Goal: Transaction & Acquisition: Purchase product/service

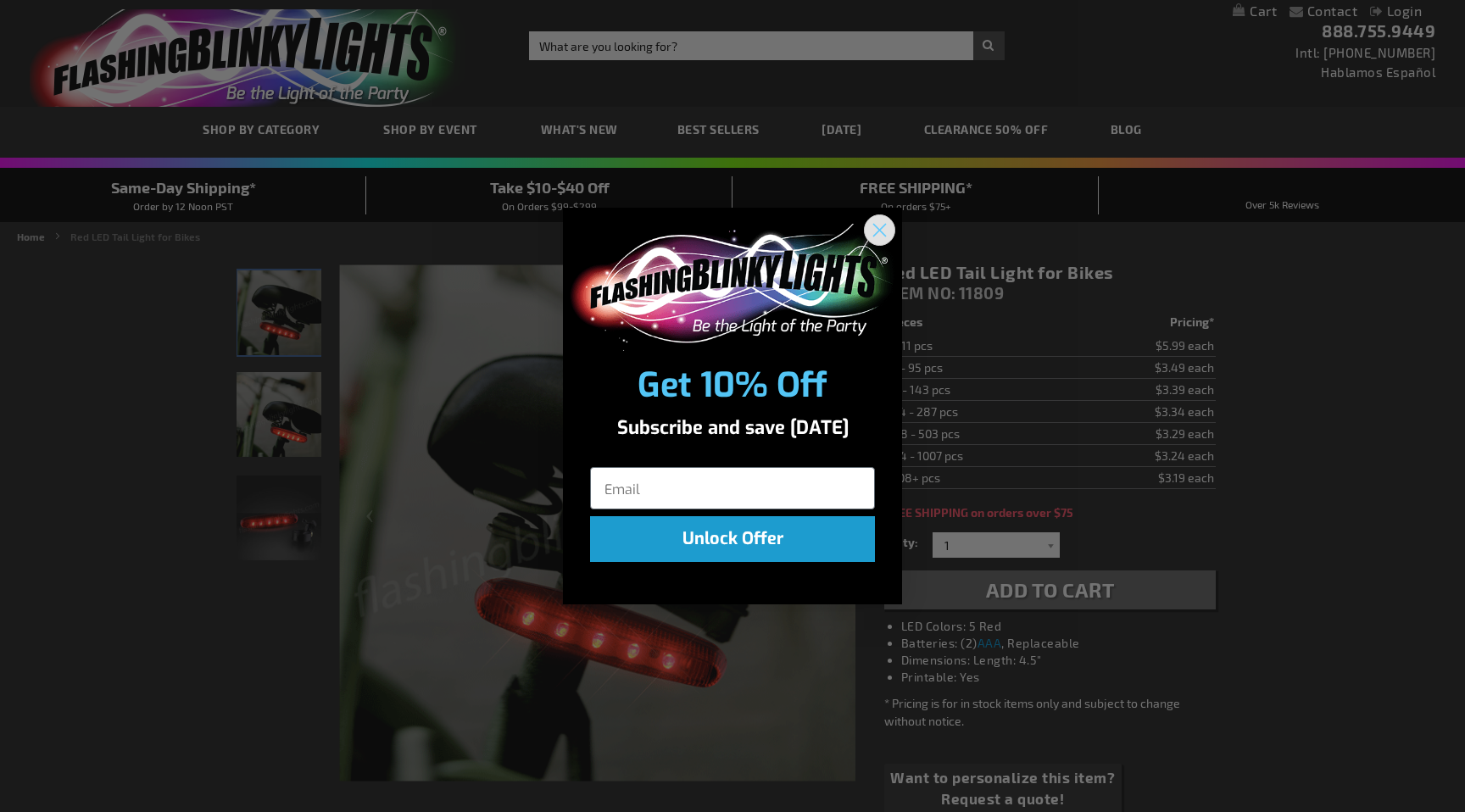
click at [879, 228] on circle "Close dialog" at bounding box center [879, 229] width 28 height 28
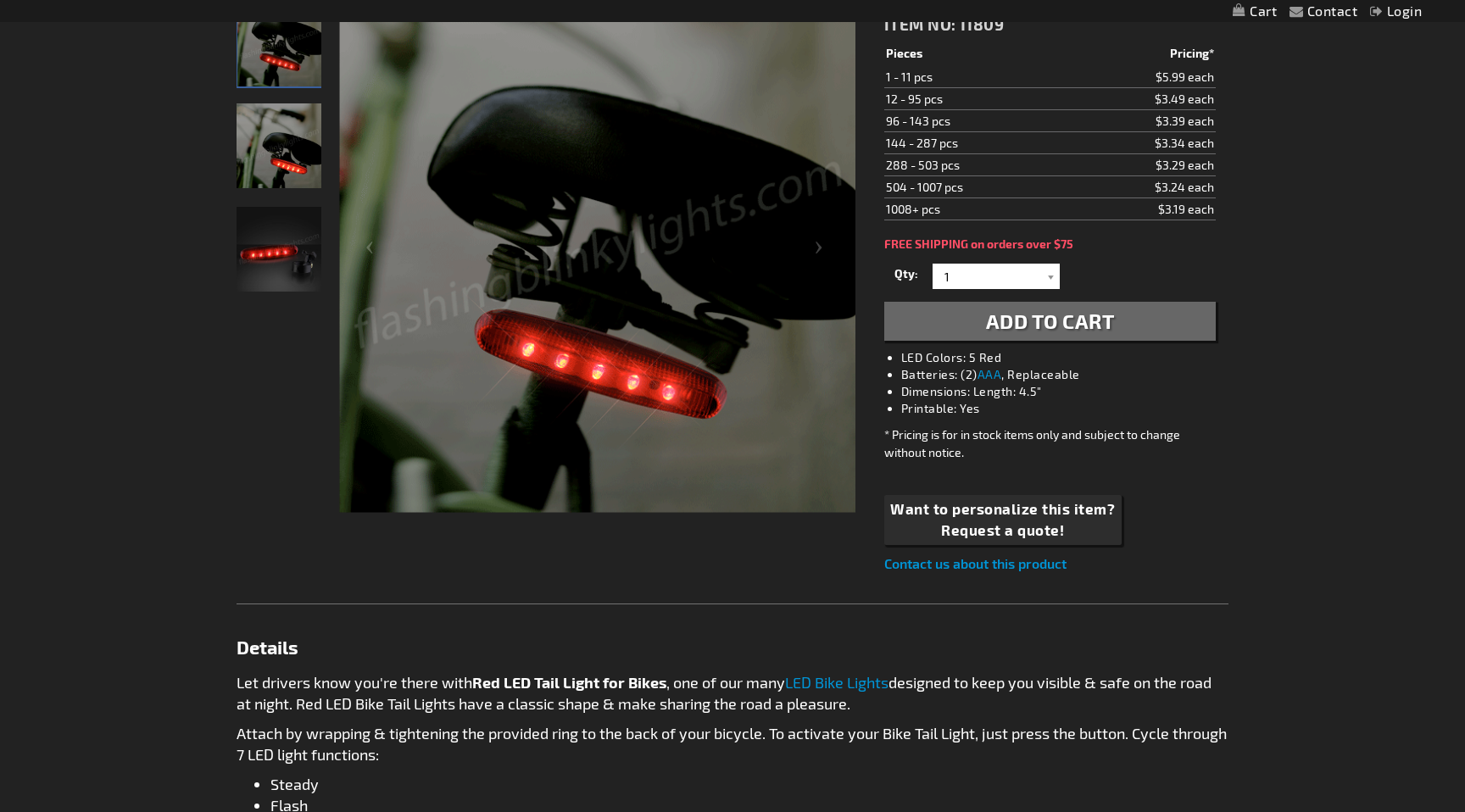
scroll to position [269, 0]
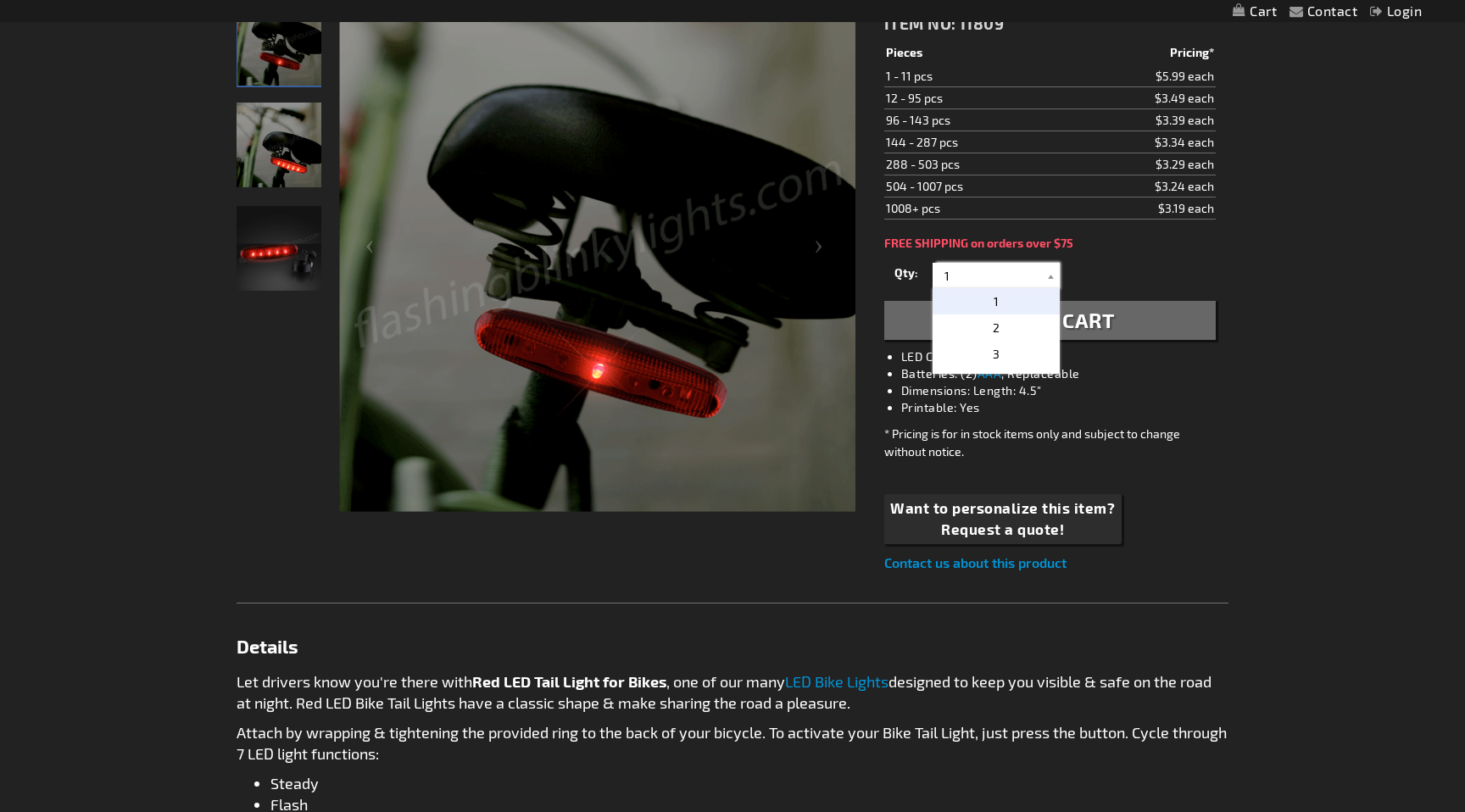
click at [1038, 278] on input "1" at bounding box center [997, 275] width 123 height 25
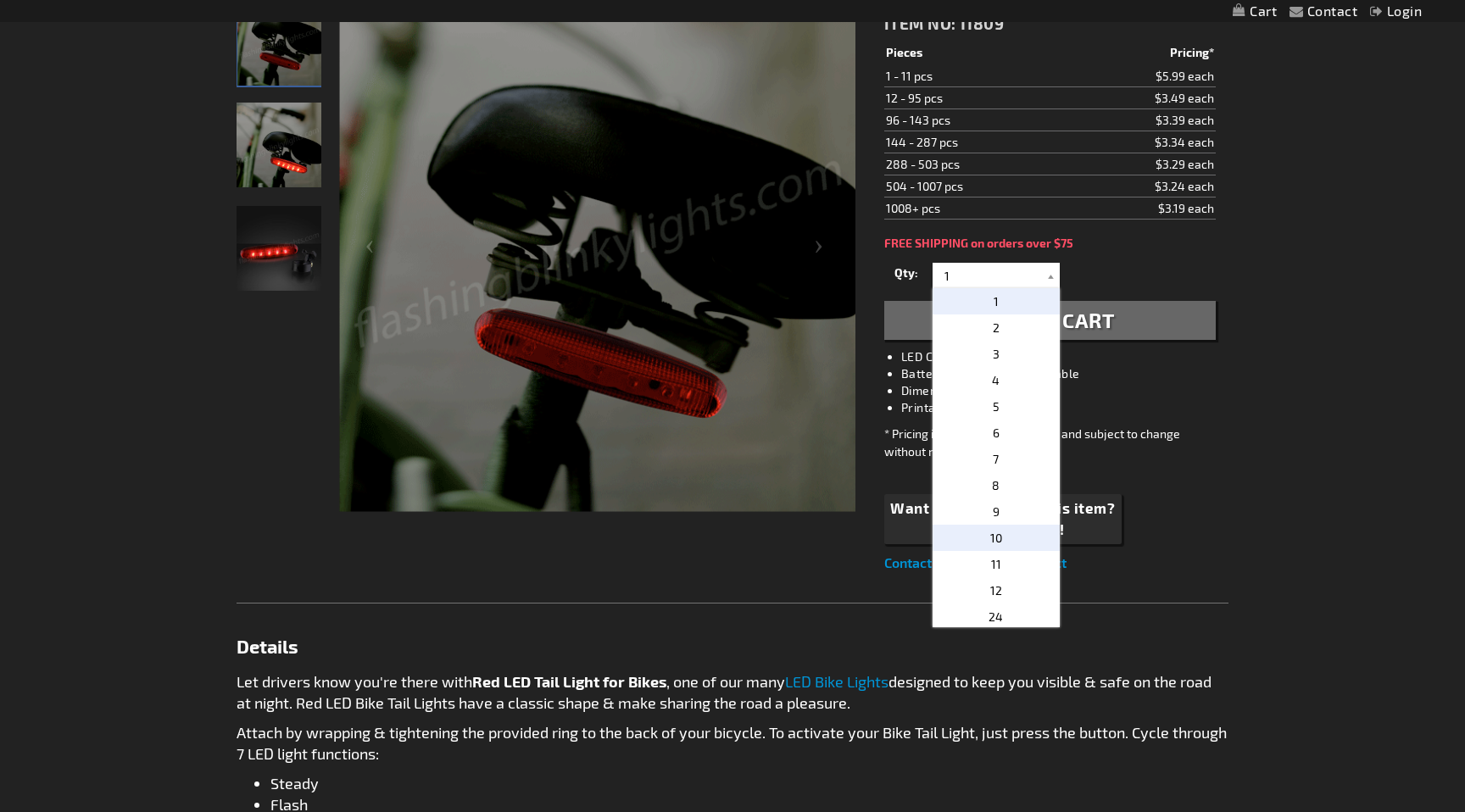
click at [1004, 543] on p "10" at bounding box center [995, 538] width 127 height 26
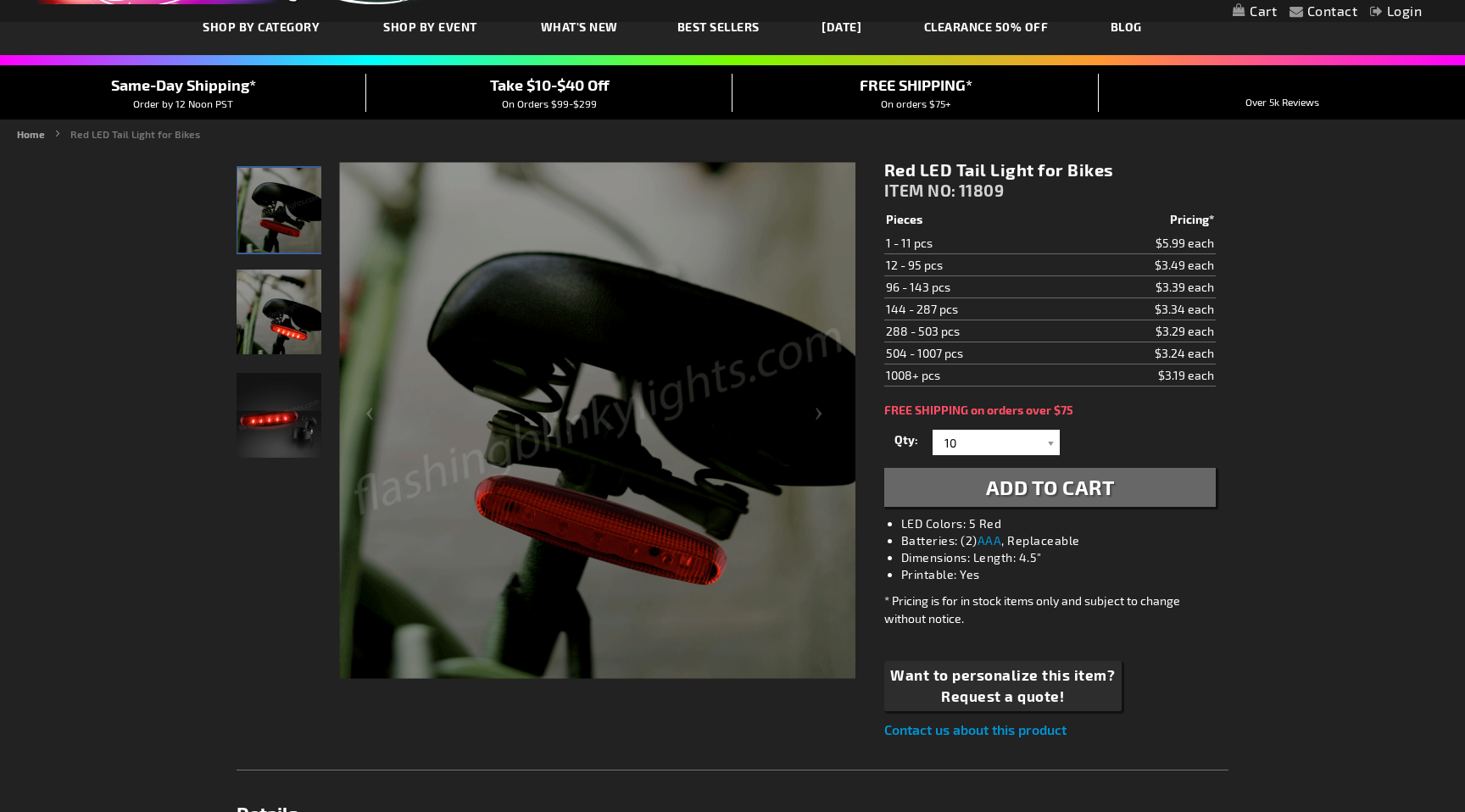
scroll to position [100, 0]
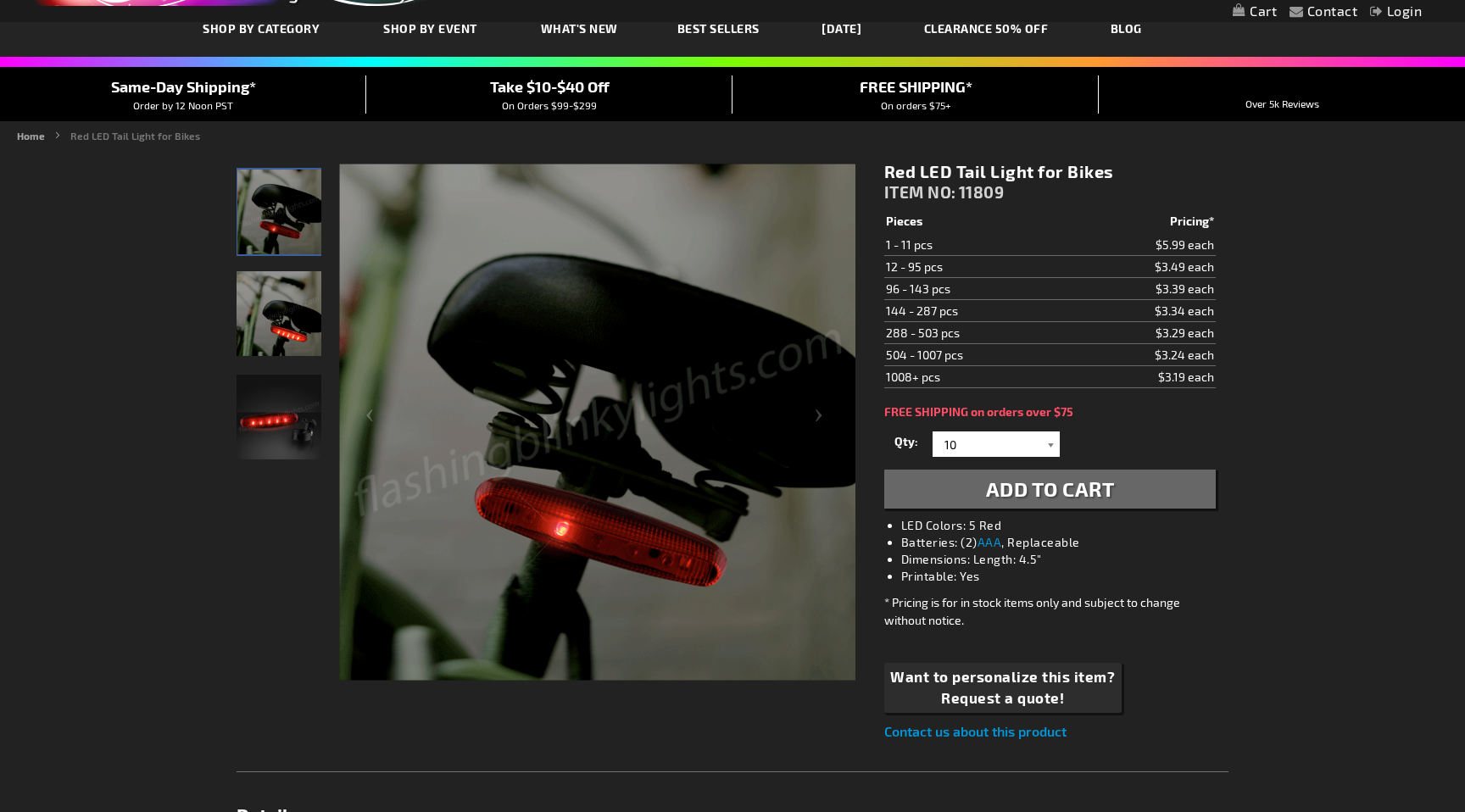
click at [1043, 449] on div at bounding box center [1051, 443] width 17 height 25
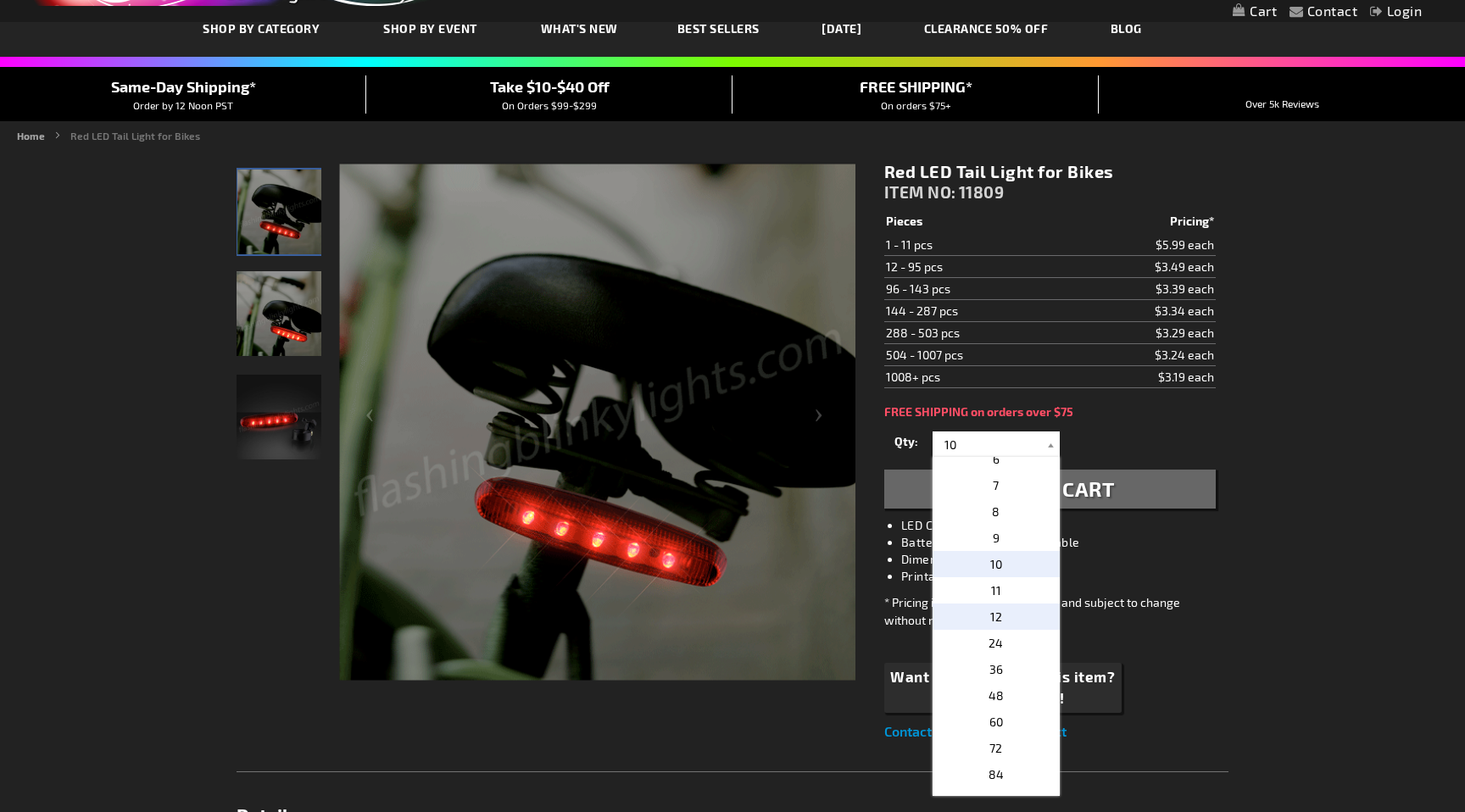
scroll to position [105, 0]
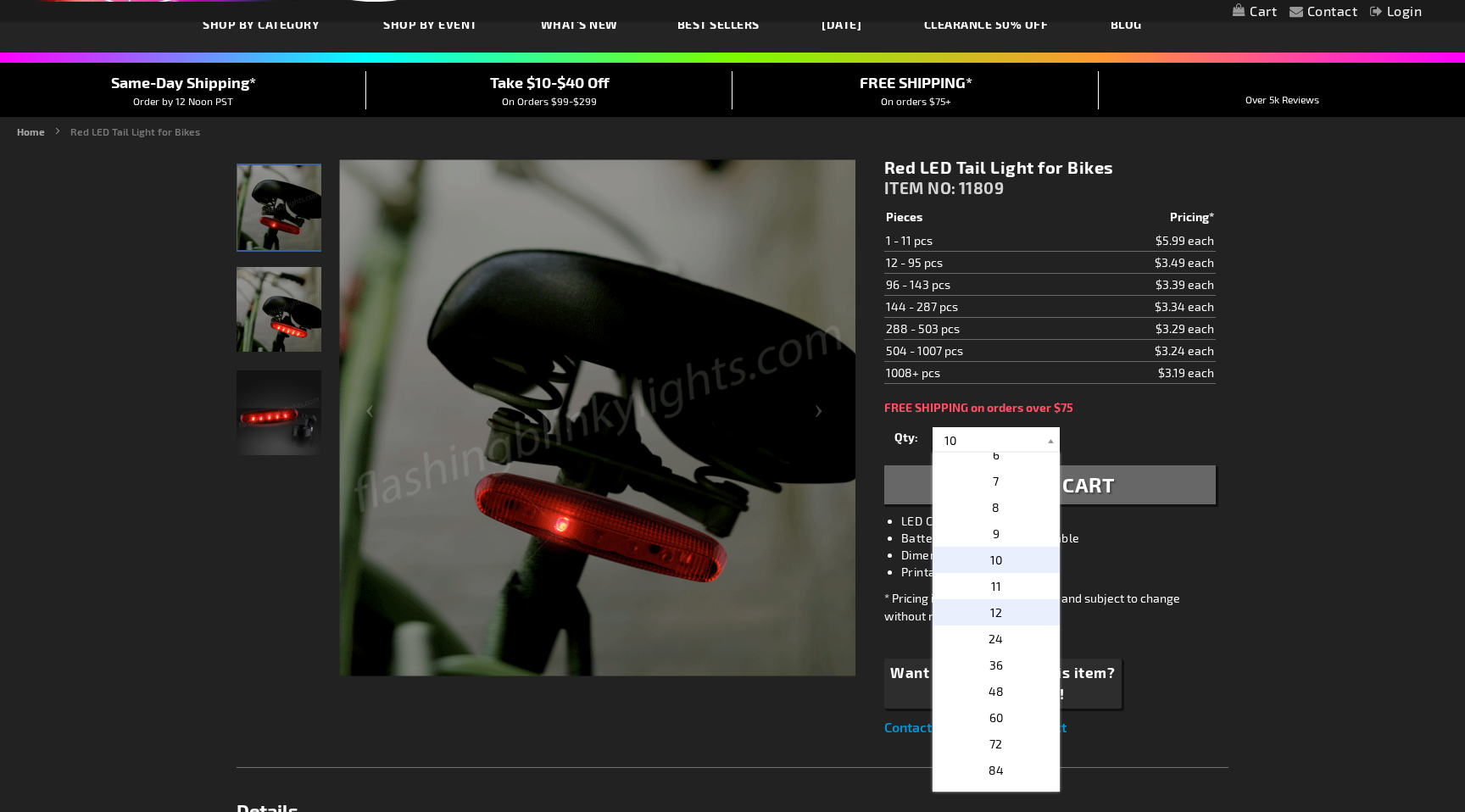
click at [1010, 620] on p "12" at bounding box center [995, 612] width 127 height 26
type input "12"
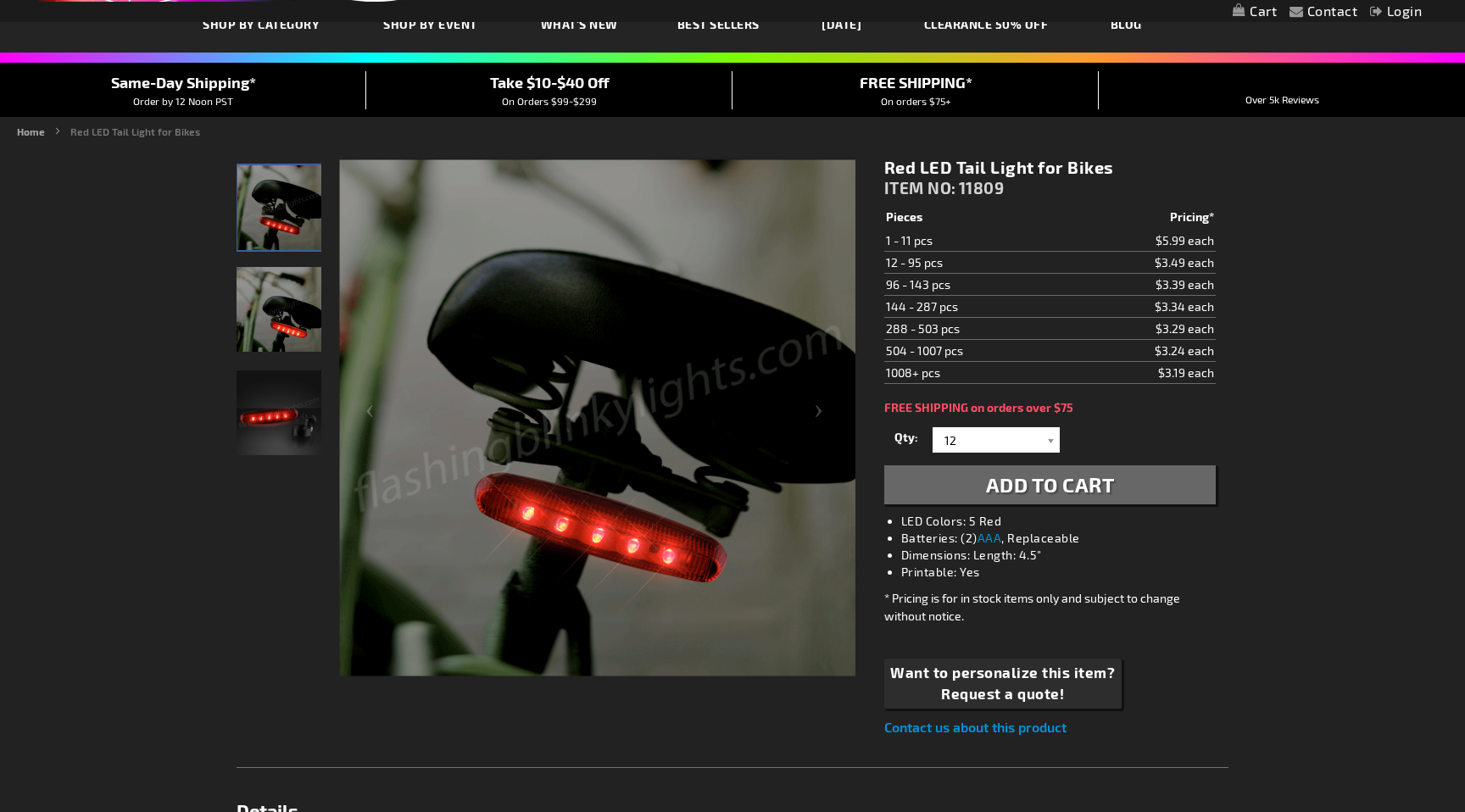
click at [1042, 507] on div "Red LED Tail Light for Bikes ITEM NO: 11809 $3.19 Pieces Pricing* 1 - 11 pcs $5…" at bounding box center [1050, 446] width 357 height 605
click at [1030, 492] on span "Add to Cart" at bounding box center [1050, 484] width 129 height 24
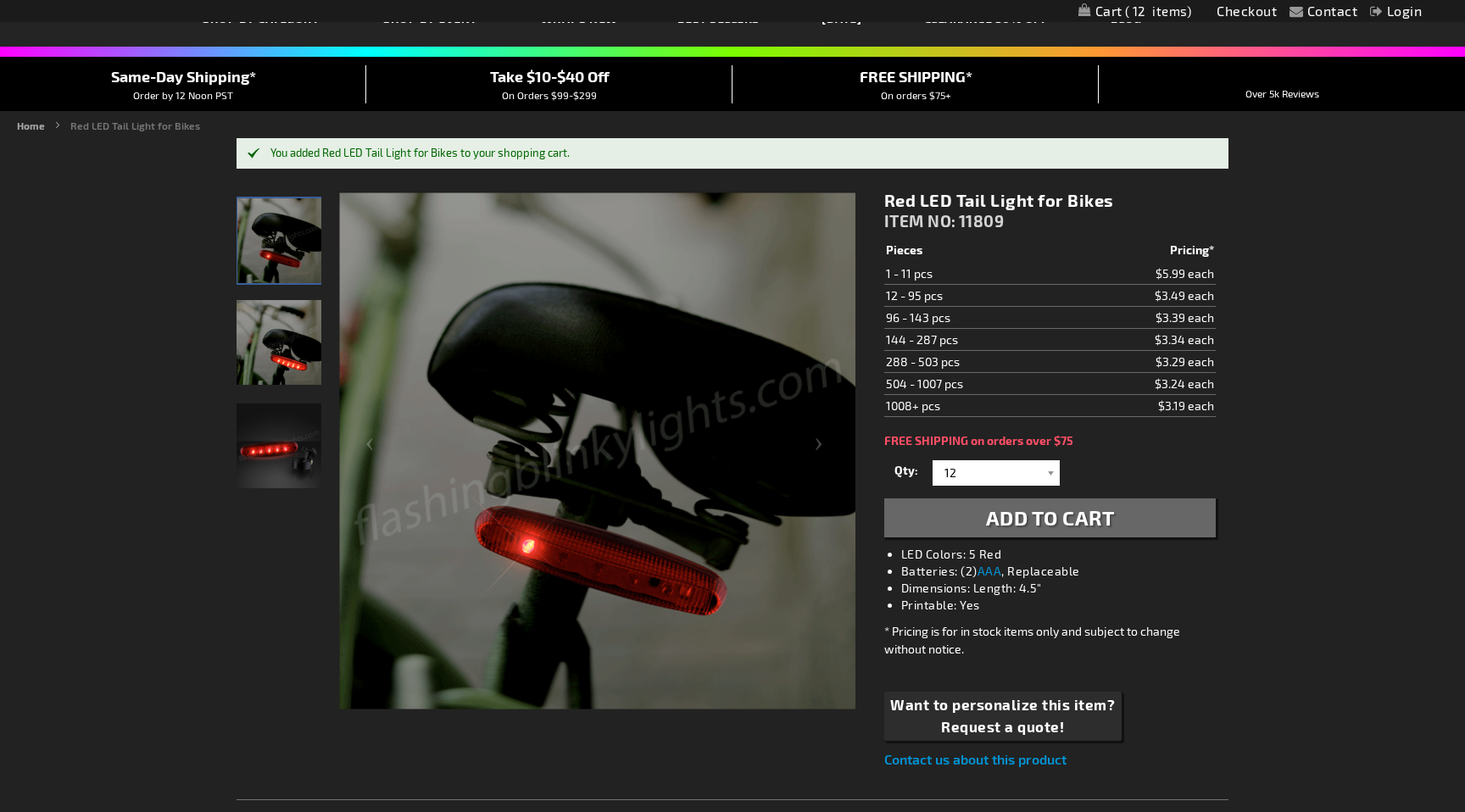
scroll to position [112, 0]
click at [116, 126] on strong "Red LED Tail Light for Bikes" at bounding box center [135, 124] width 130 height 12
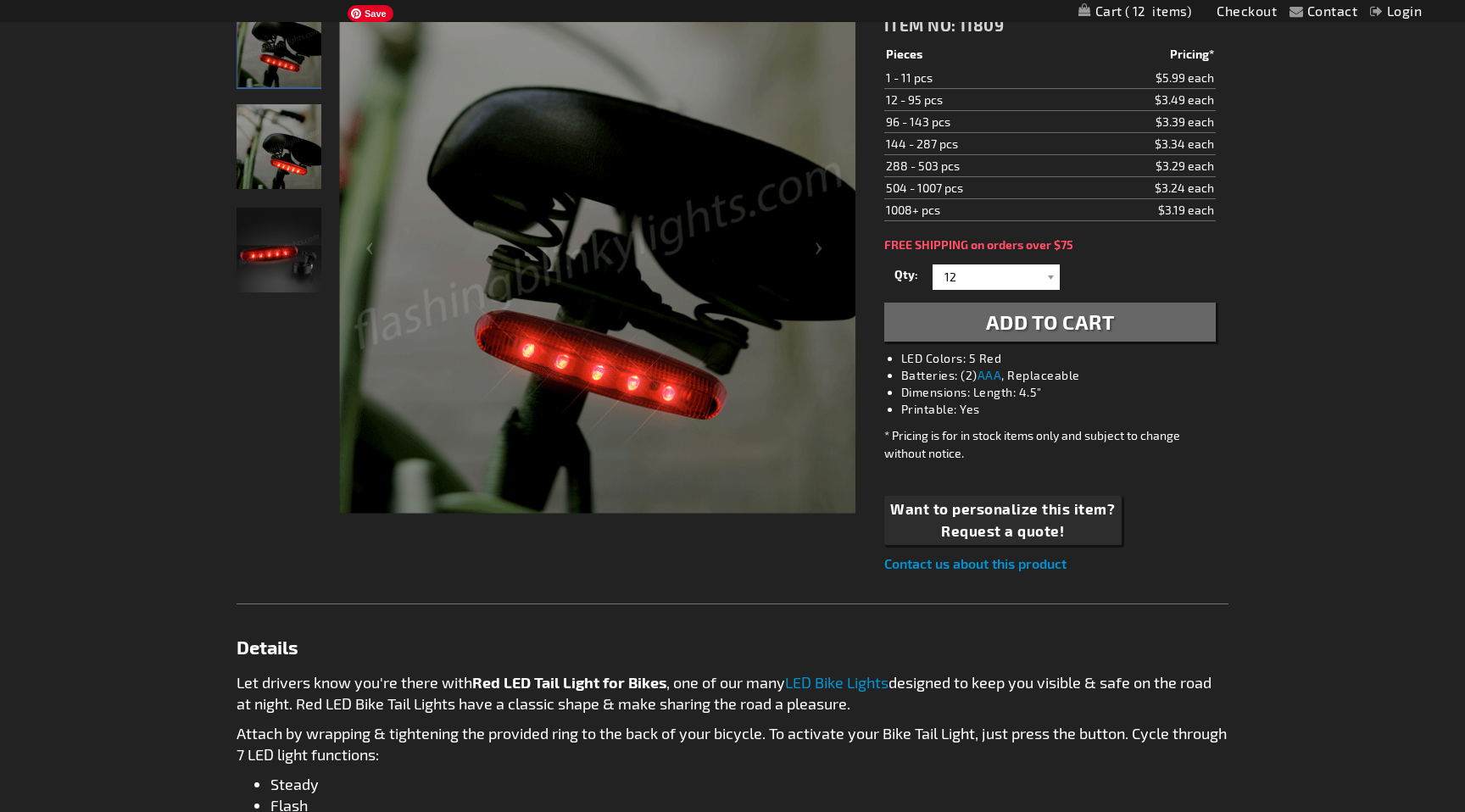
scroll to position [309, 0]
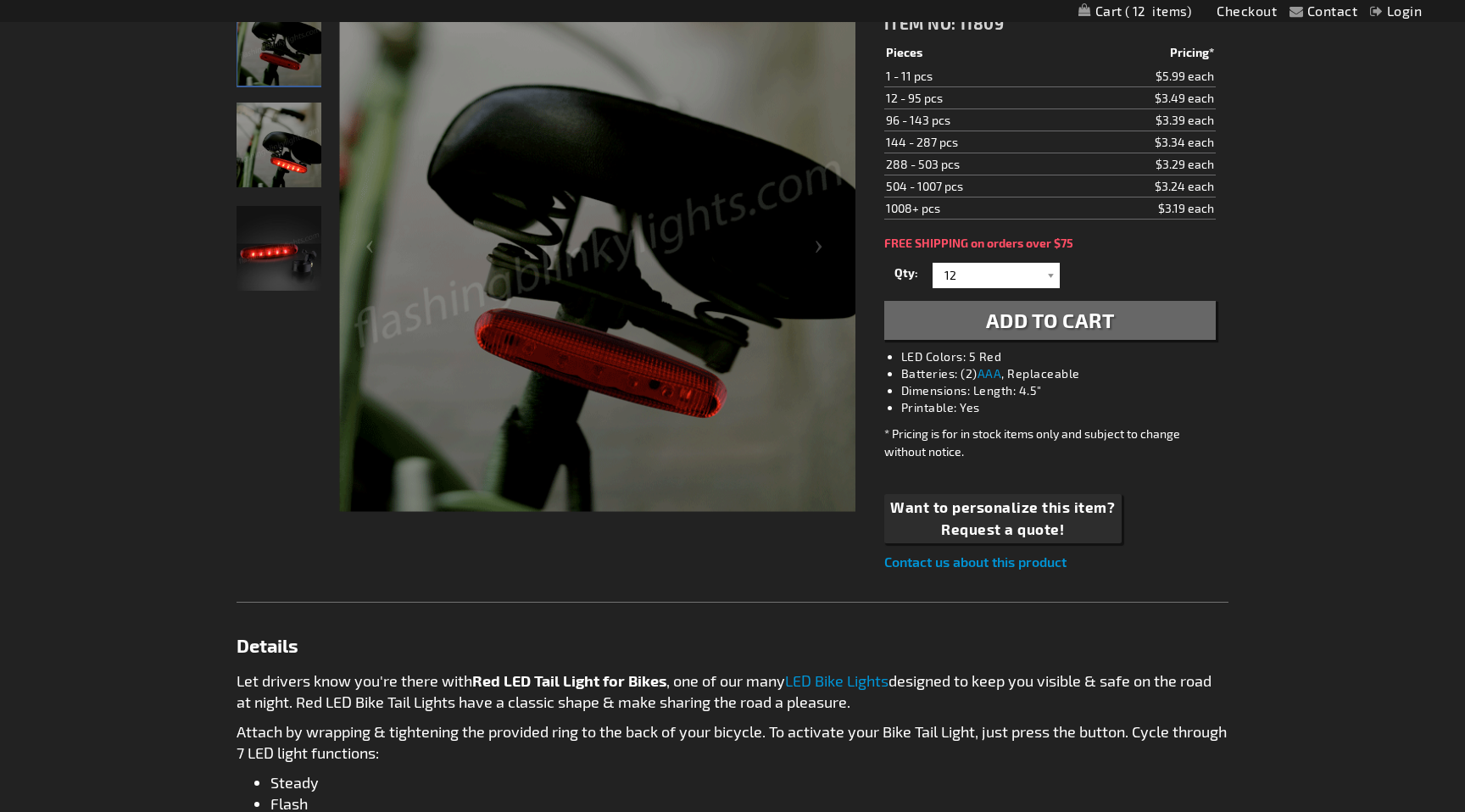
click at [259, 151] on img "Red LED Tail Light for Bikes" at bounding box center [279, 145] width 85 height 84
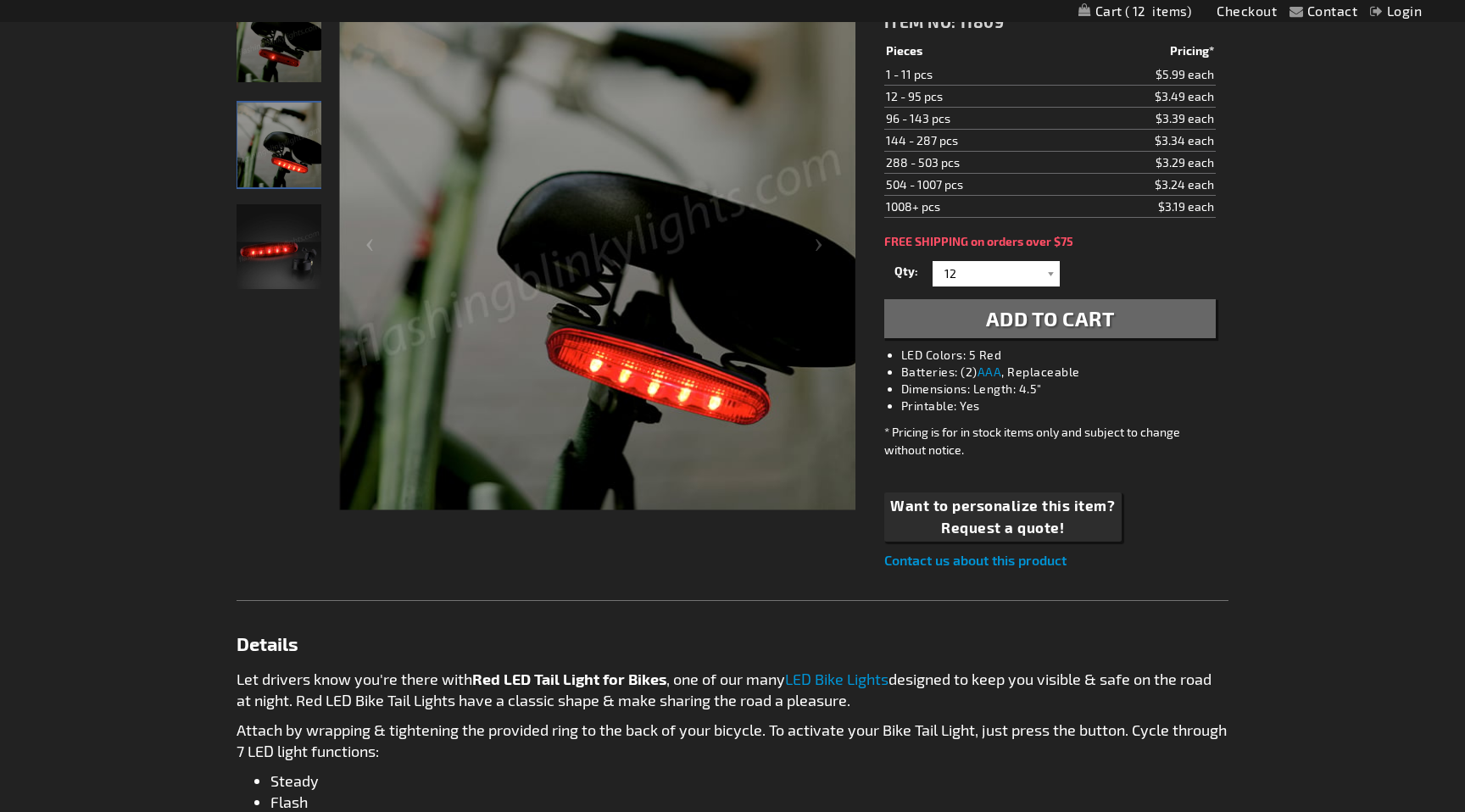
click at [275, 241] on img "Red LED Tail Light for Bikes" at bounding box center [279, 247] width 85 height 84
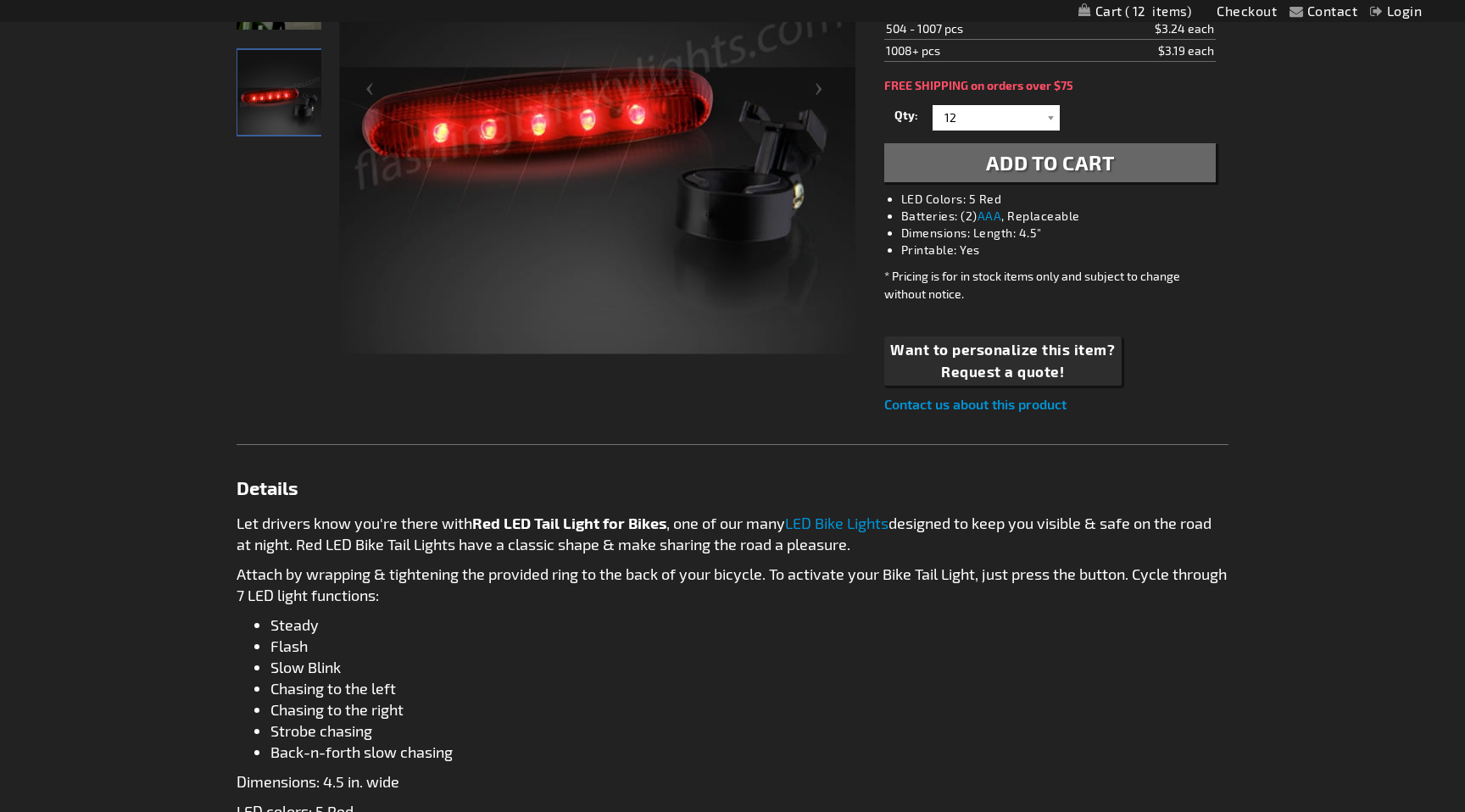
scroll to position [333, 0]
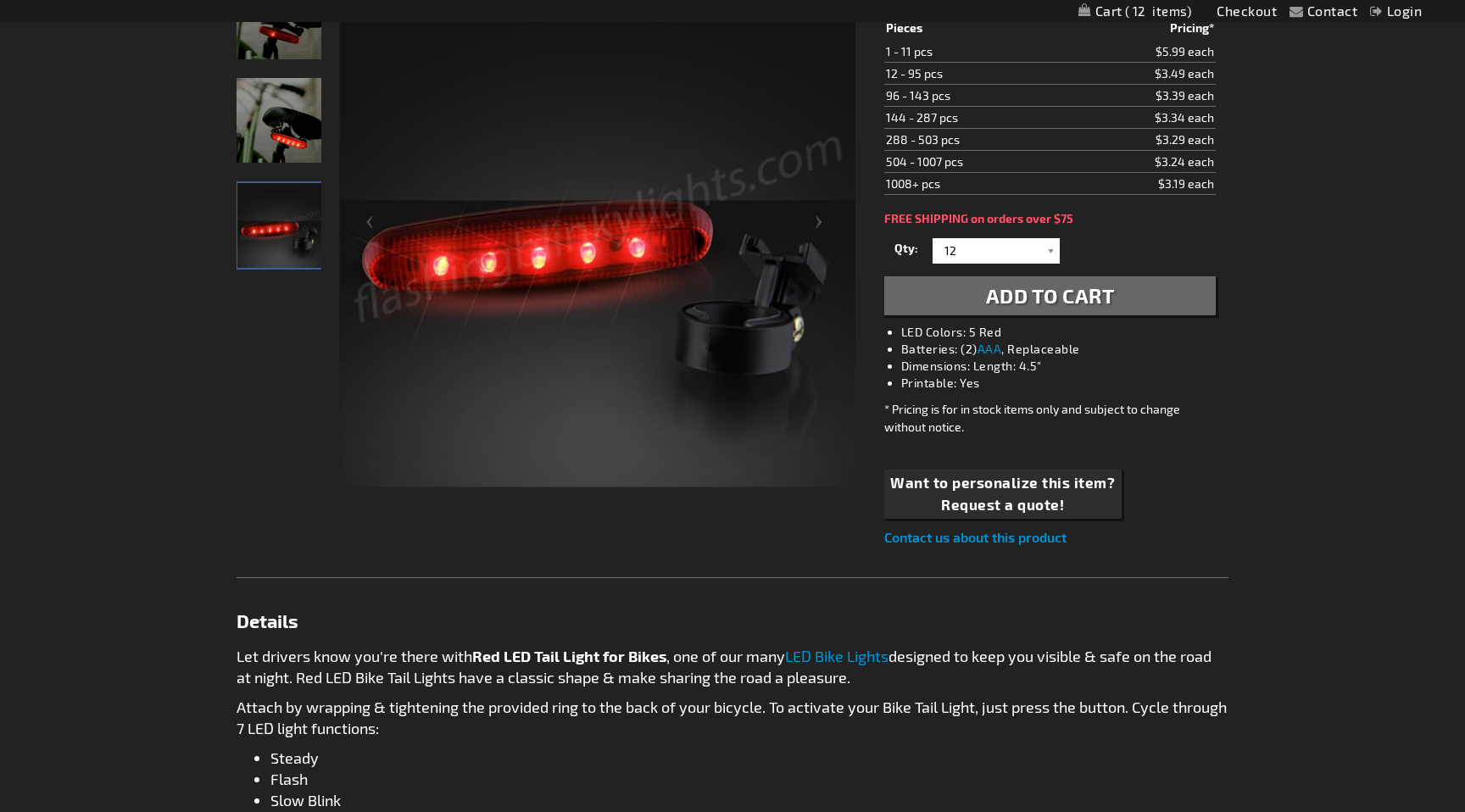
click at [283, 116] on img "Red LED Tail Light for Bikes" at bounding box center [279, 120] width 85 height 84
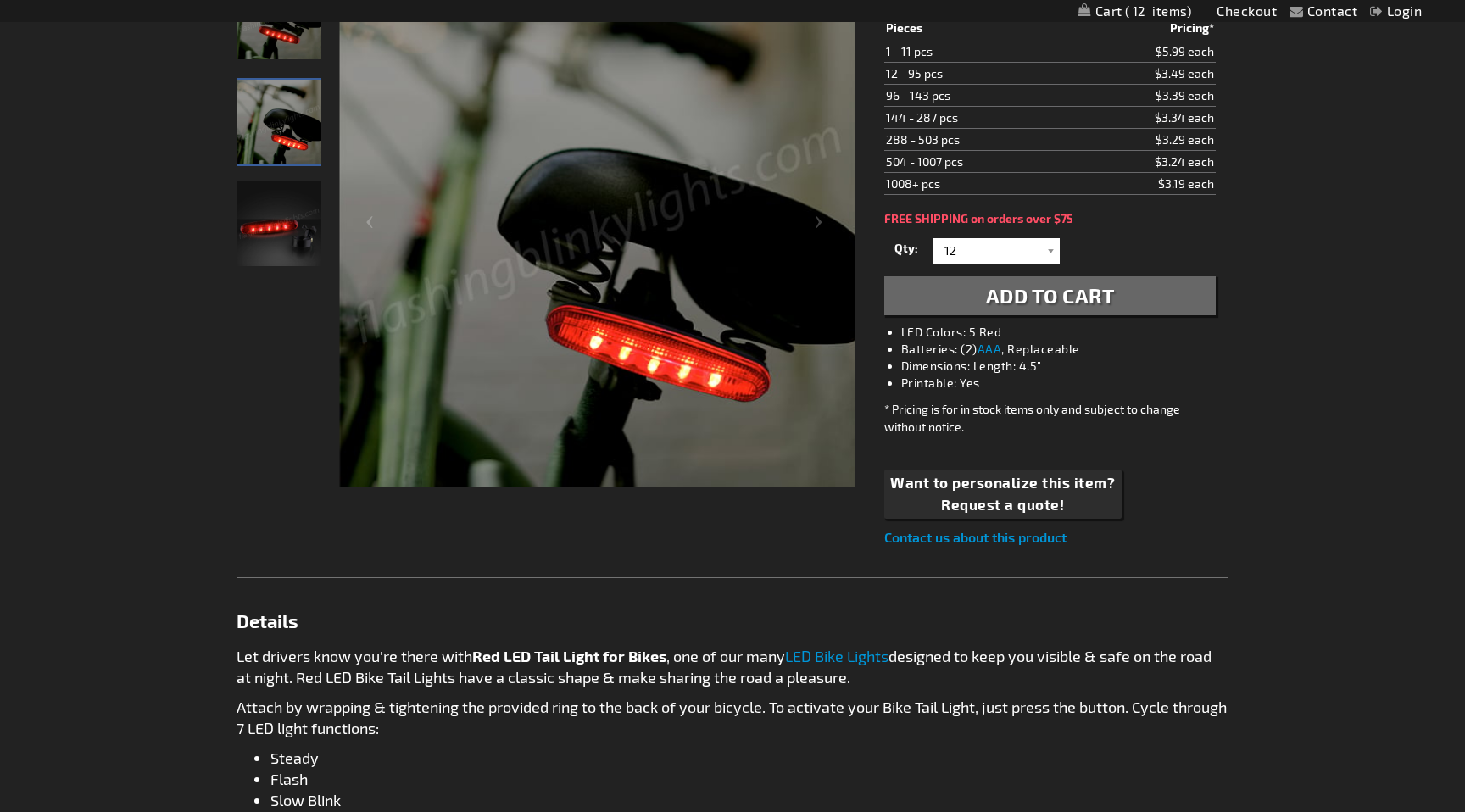
scroll to position [0, 0]
